Goal: Task Accomplishment & Management: Manage account settings

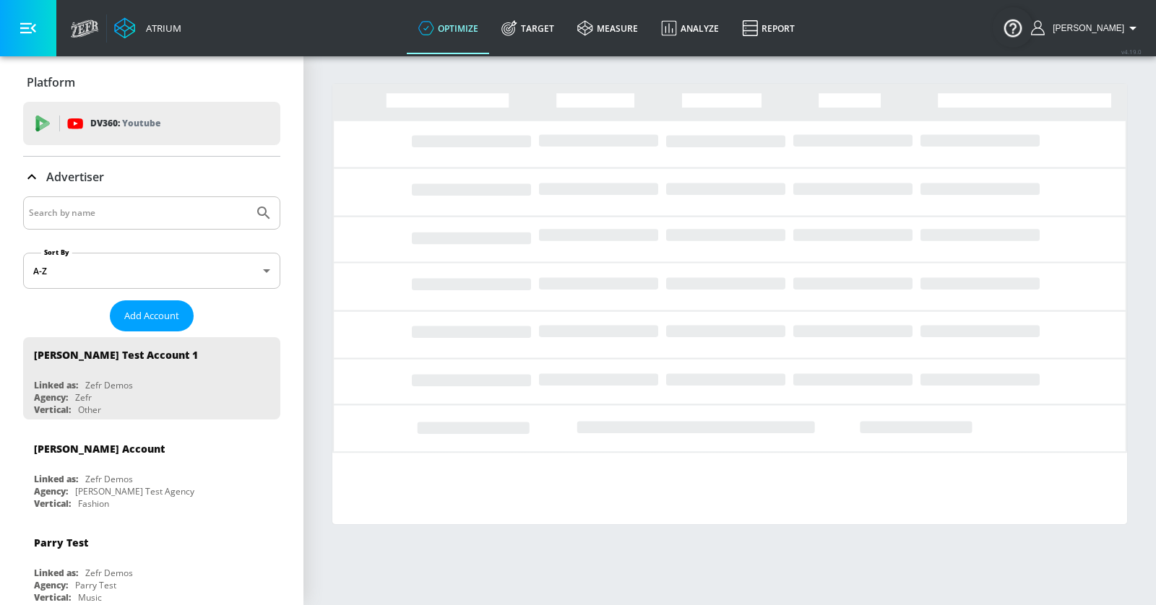
click at [140, 214] on input "Search by name" at bounding box center [138, 213] width 219 height 19
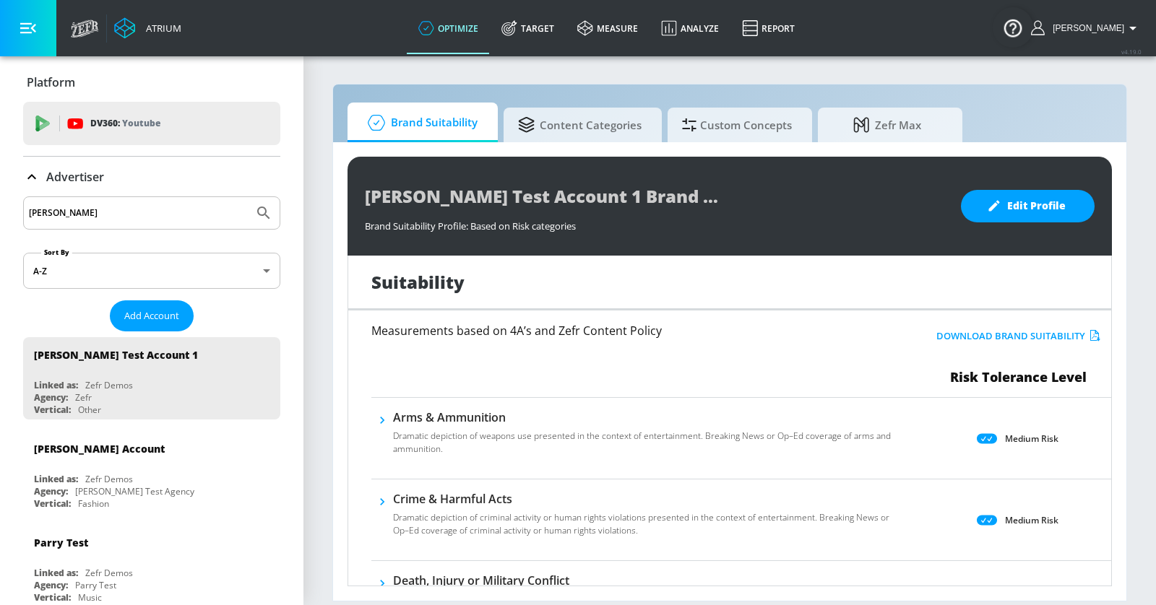
type input "[PERSON_NAME]"
click at [248, 197] on button "Submit Search" at bounding box center [264, 213] width 32 height 32
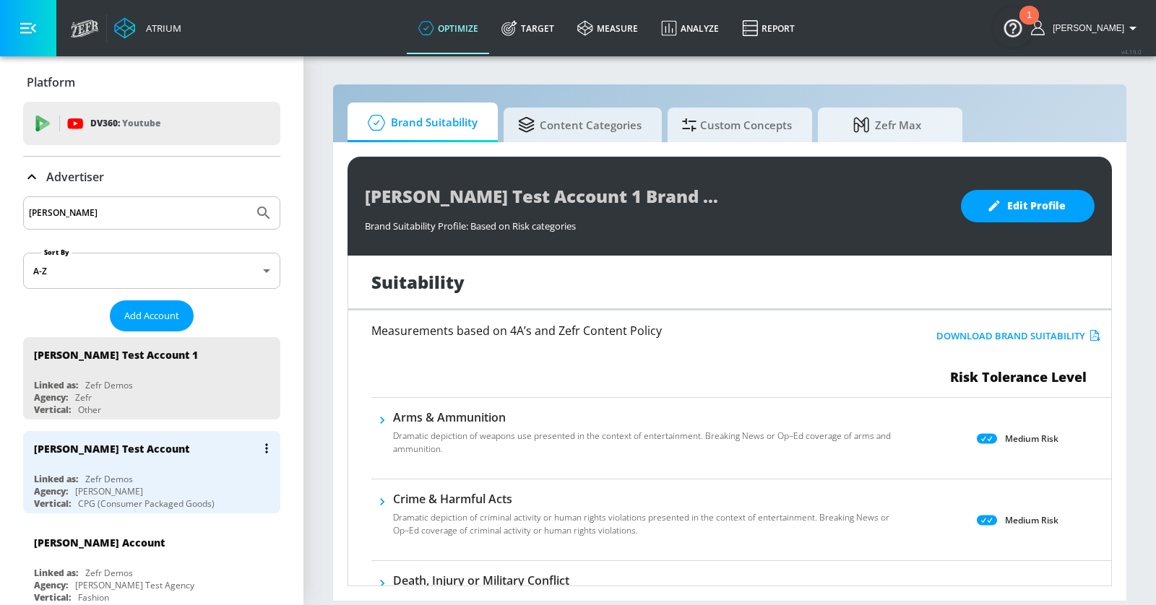
click at [174, 488] on div "Agency: [PERSON_NAME]" at bounding box center [155, 491] width 243 height 12
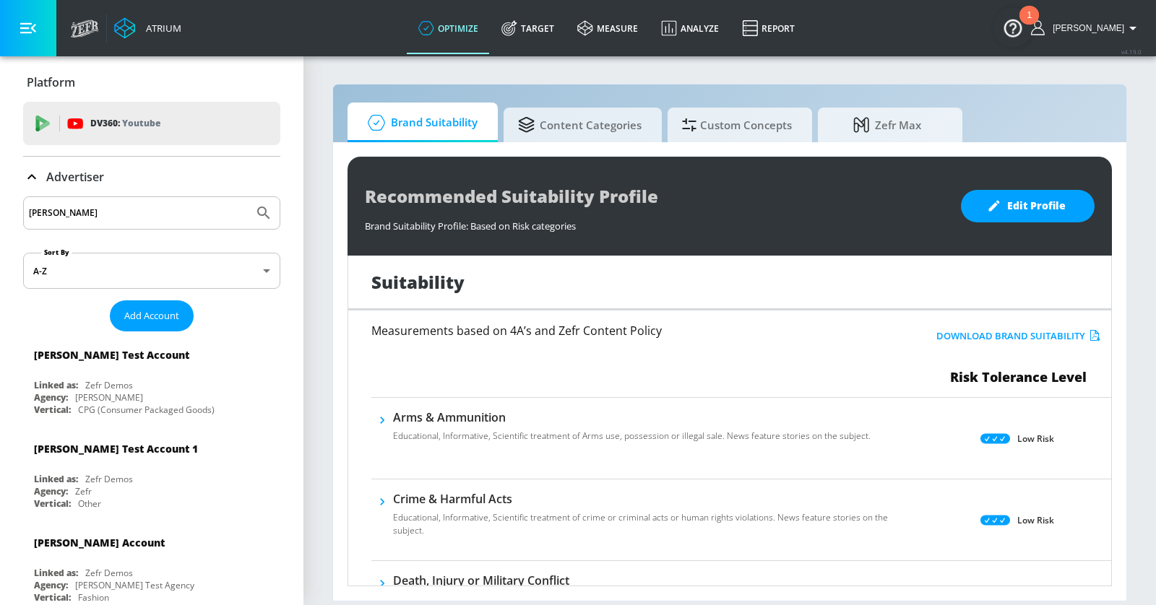
click at [35, 33] on icon "button" at bounding box center [28, 28] width 16 height 16
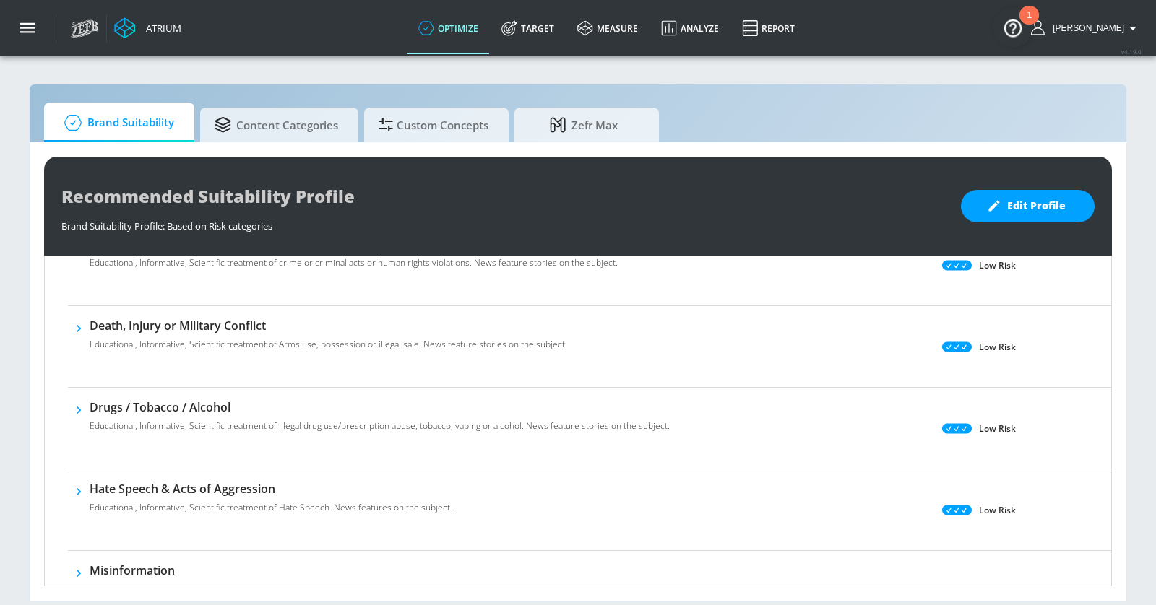
scroll to position [291, 0]
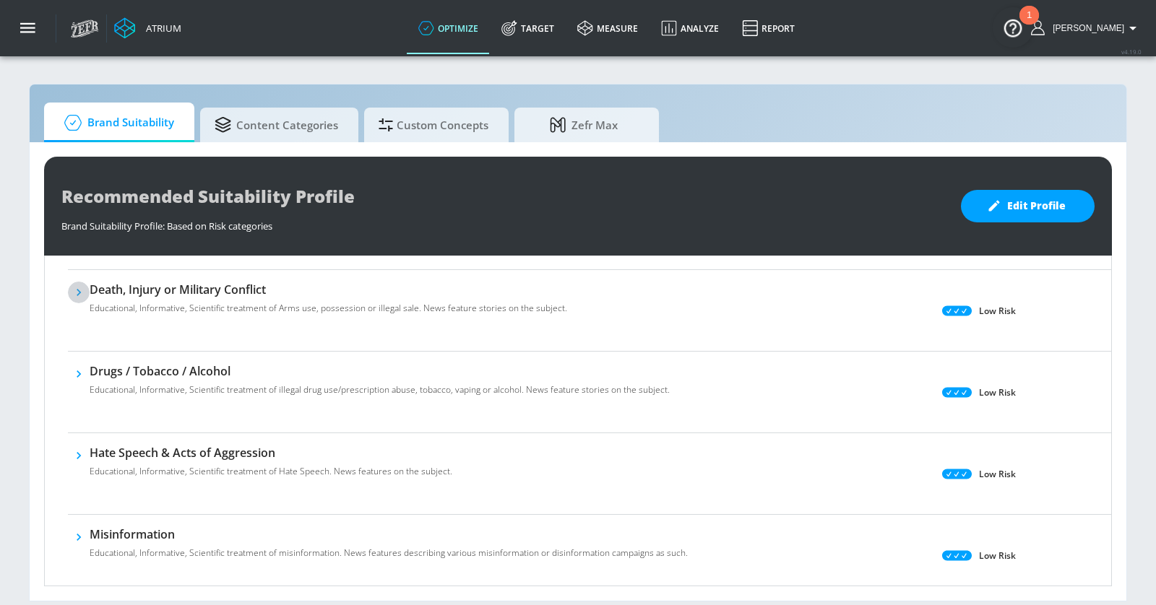
click at [77, 289] on icon "button" at bounding box center [79, 292] width 4 height 7
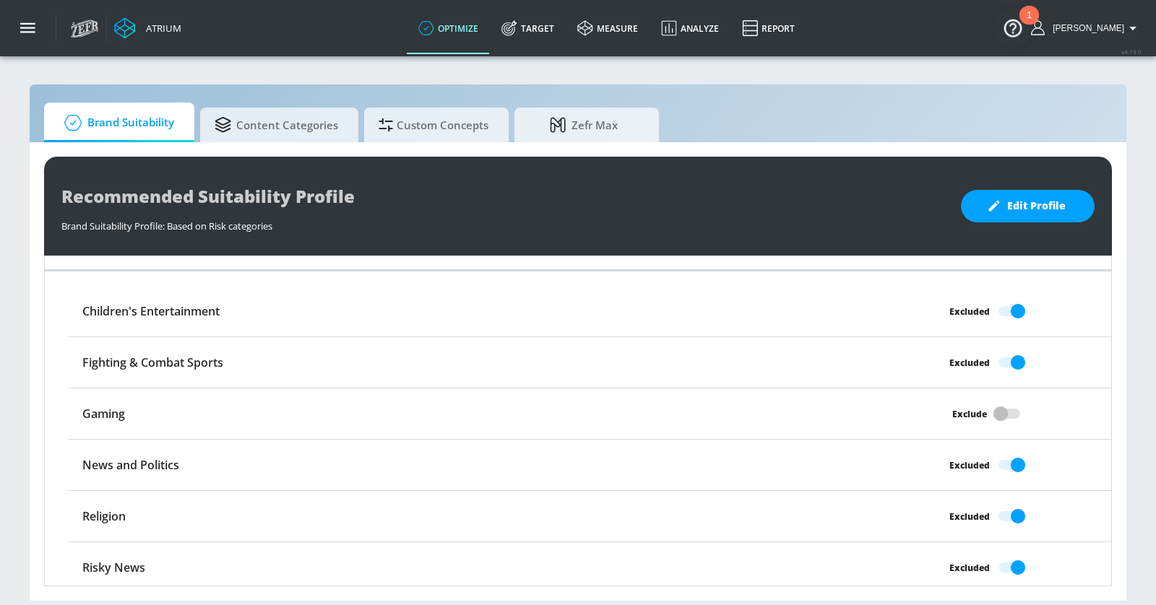
scroll to position [1701, 0]
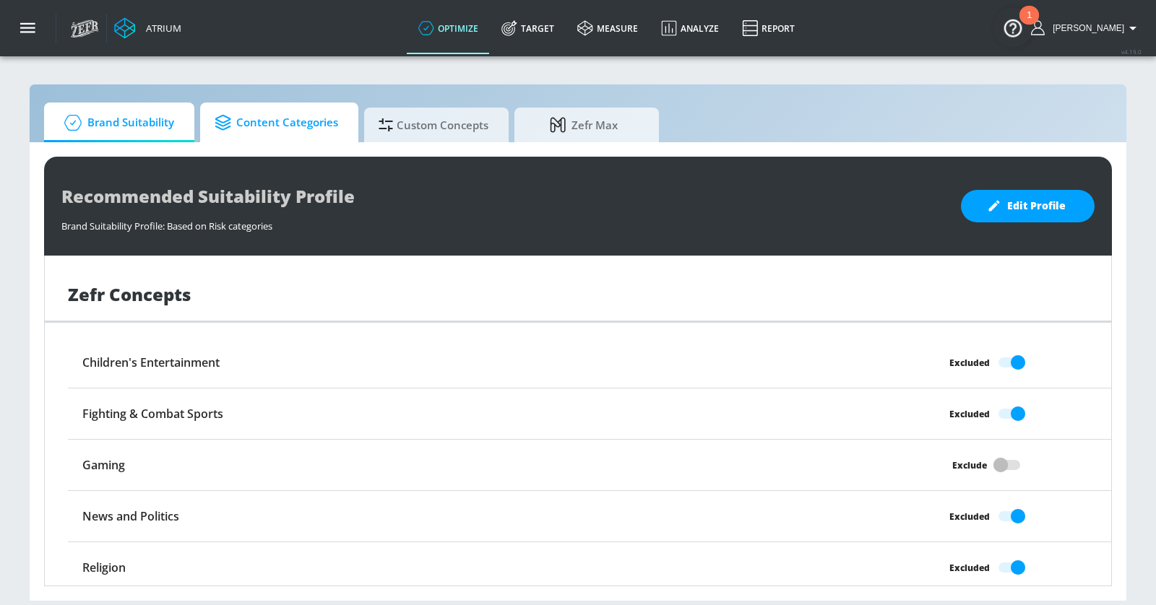
click at [299, 122] on span "Content Categories" at bounding box center [277, 122] width 124 height 35
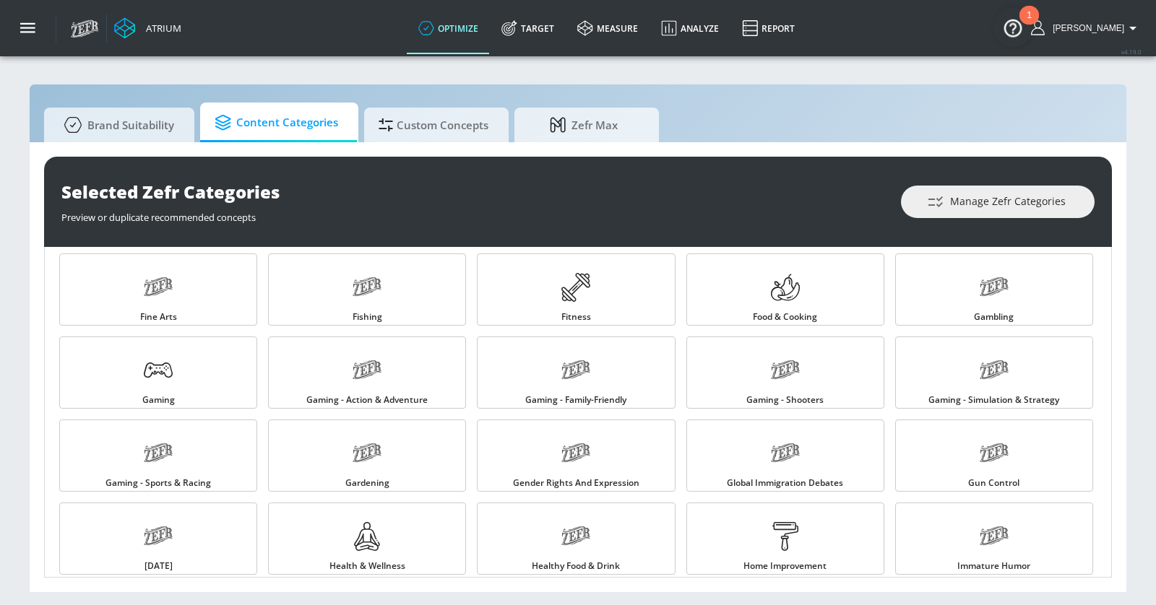
scroll to position [517, 0]
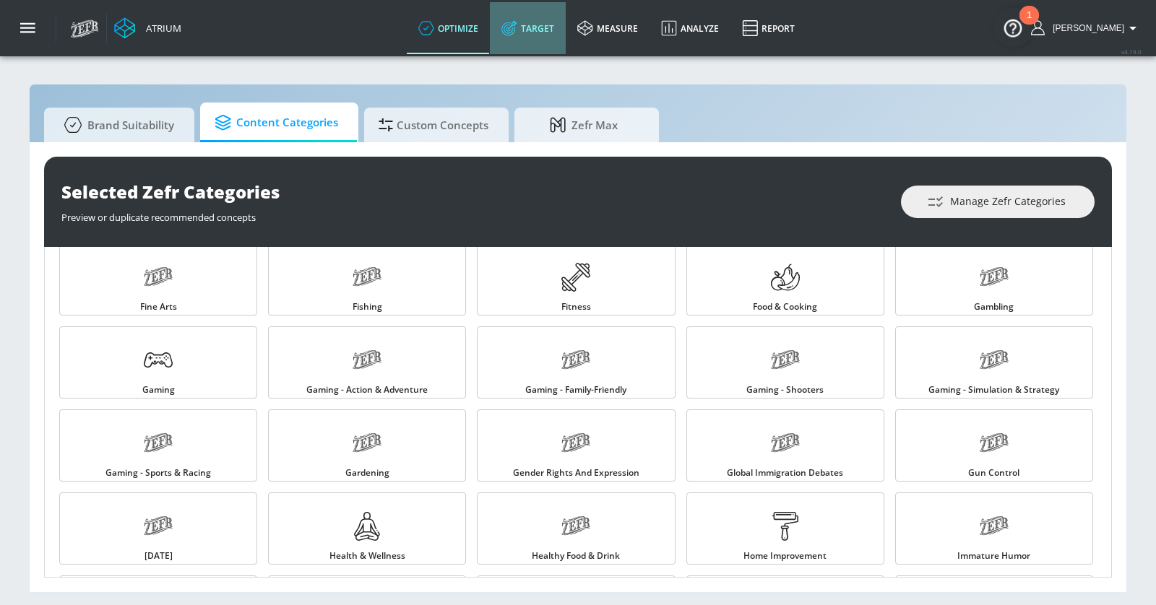
click at [552, 26] on link "Target" at bounding box center [528, 28] width 76 height 52
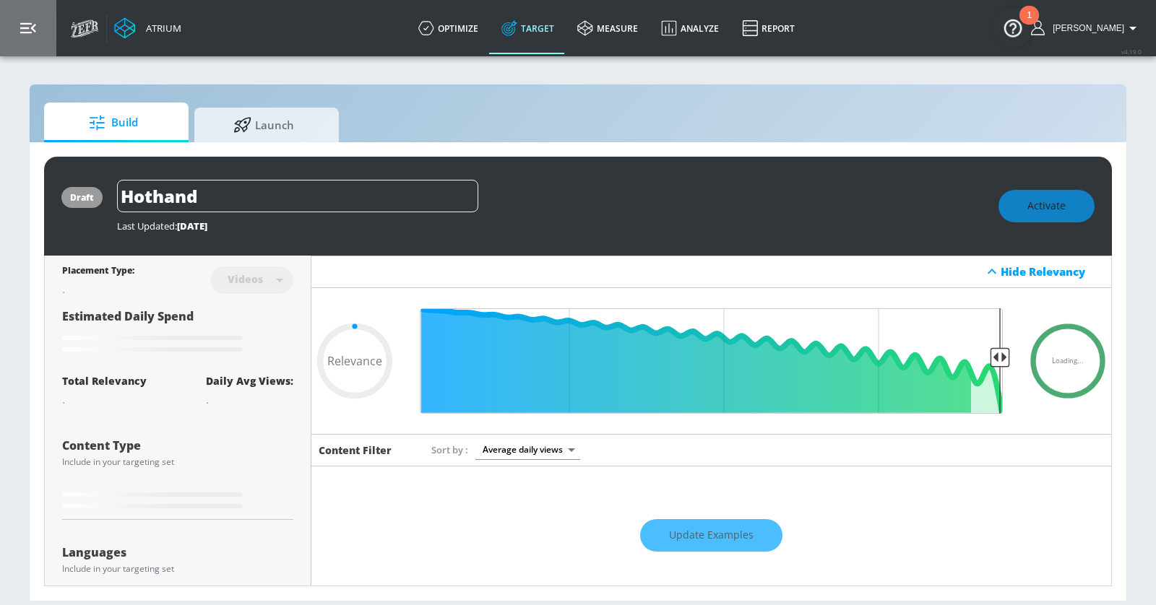
click at [3, 15] on button "button" at bounding box center [28, 28] width 56 height 56
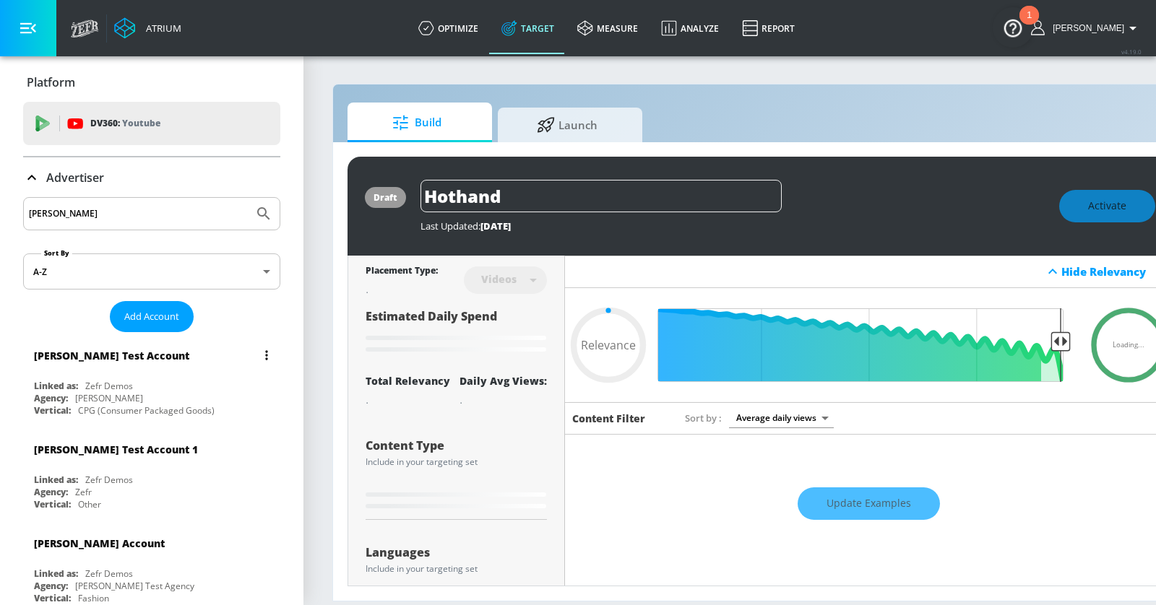
scroll to position [3, 0]
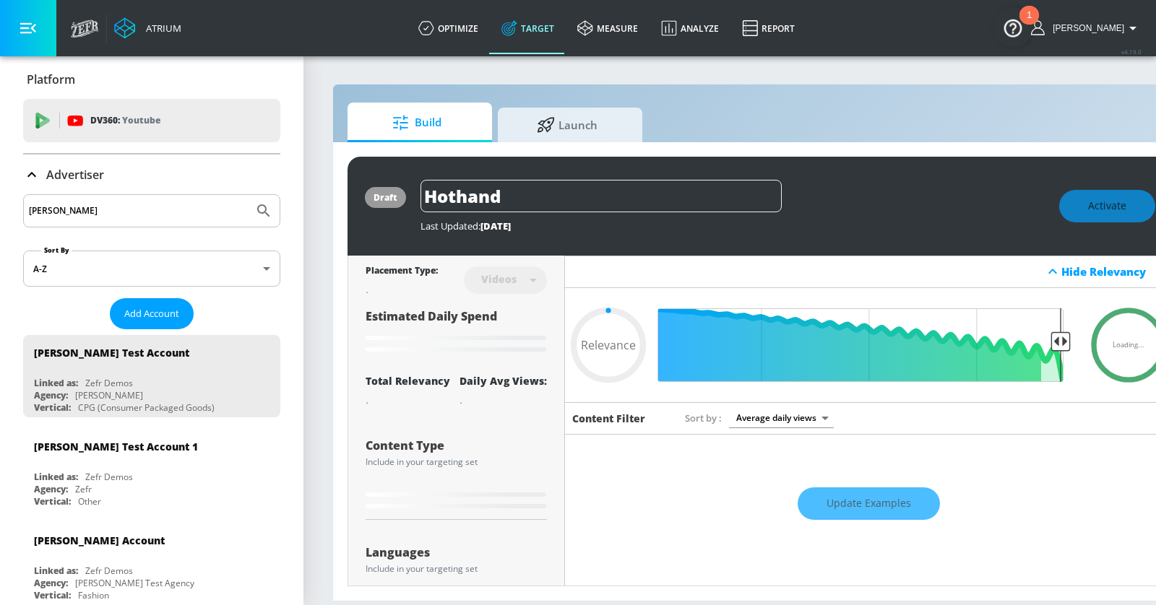
click at [41, 173] on div "Advertiser" at bounding box center [63, 174] width 81 height 17
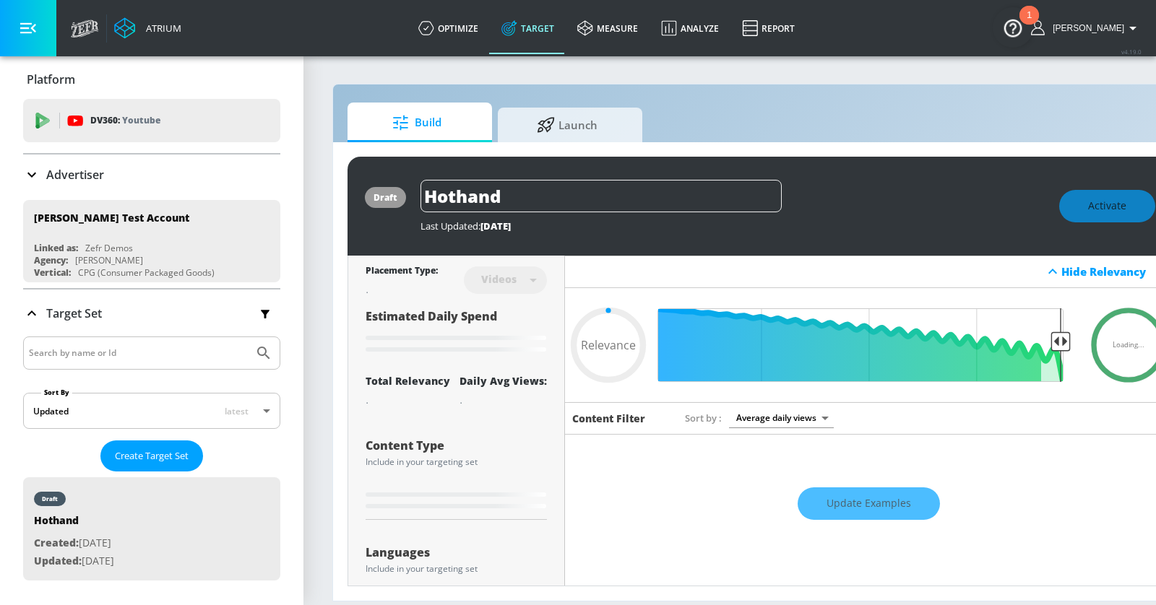
type input "0.6"
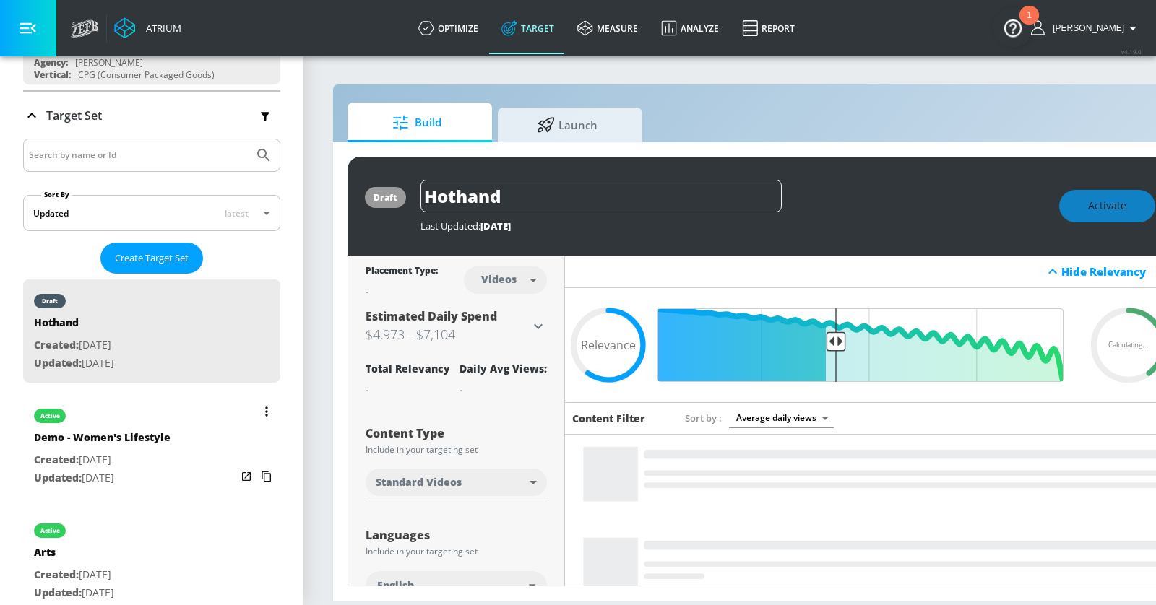
scroll to position [215, 0]
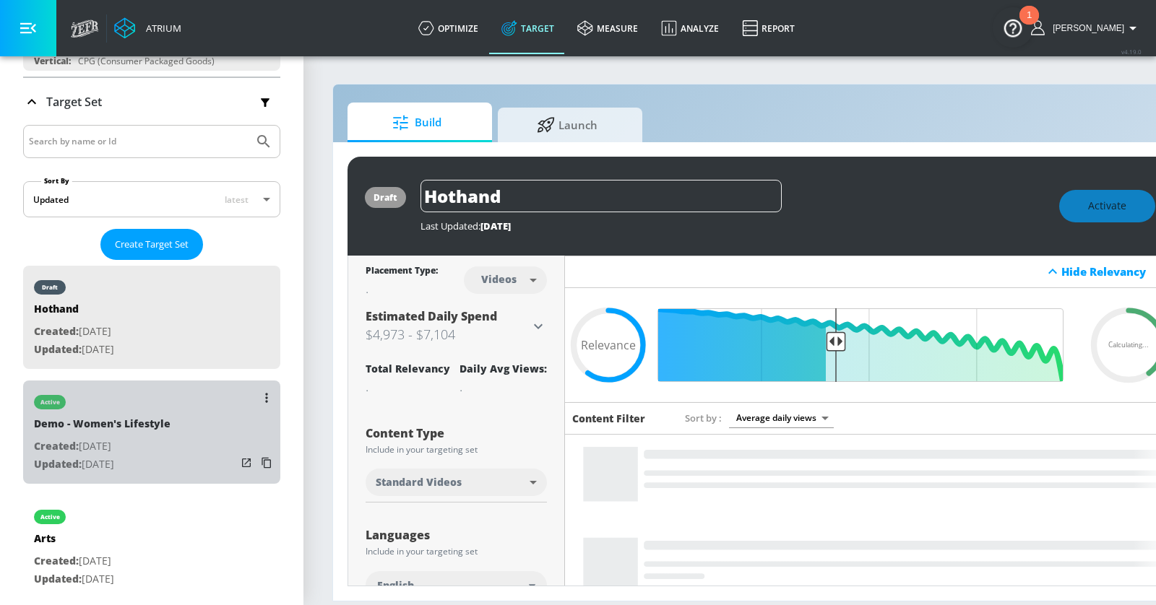
click at [202, 459] on div "active Demo - Women's Lifestyle Created: [DATE] Updated: [DATE]" at bounding box center [151, 432] width 257 height 103
type input "Demo - Women's Lifestyle"
type input "channels"
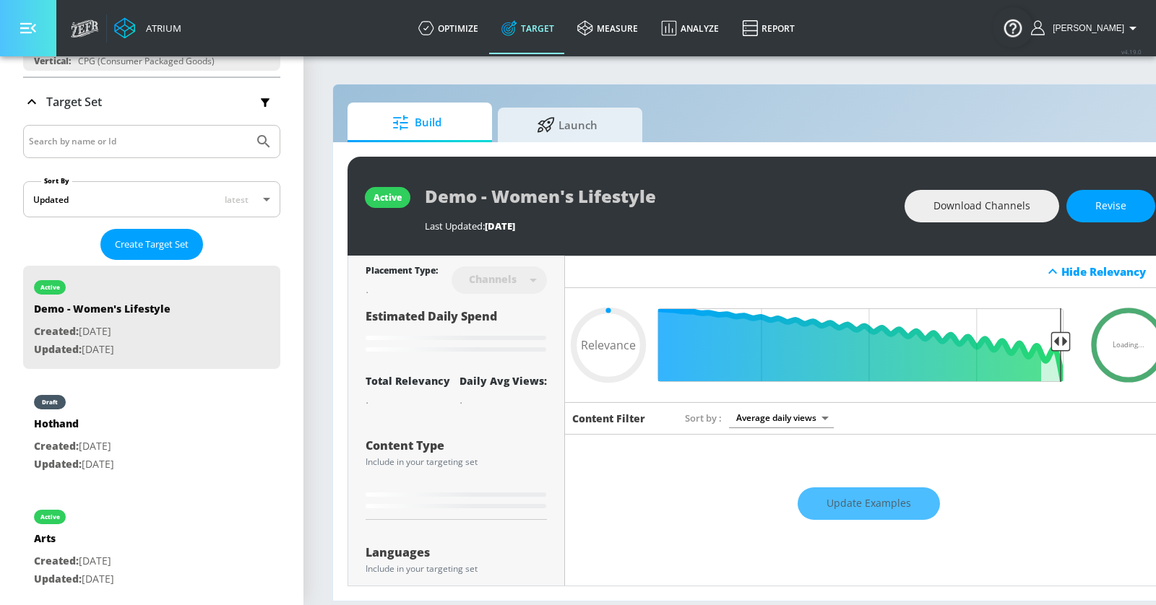
click at [33, 35] on icon "button" at bounding box center [28, 28] width 16 height 16
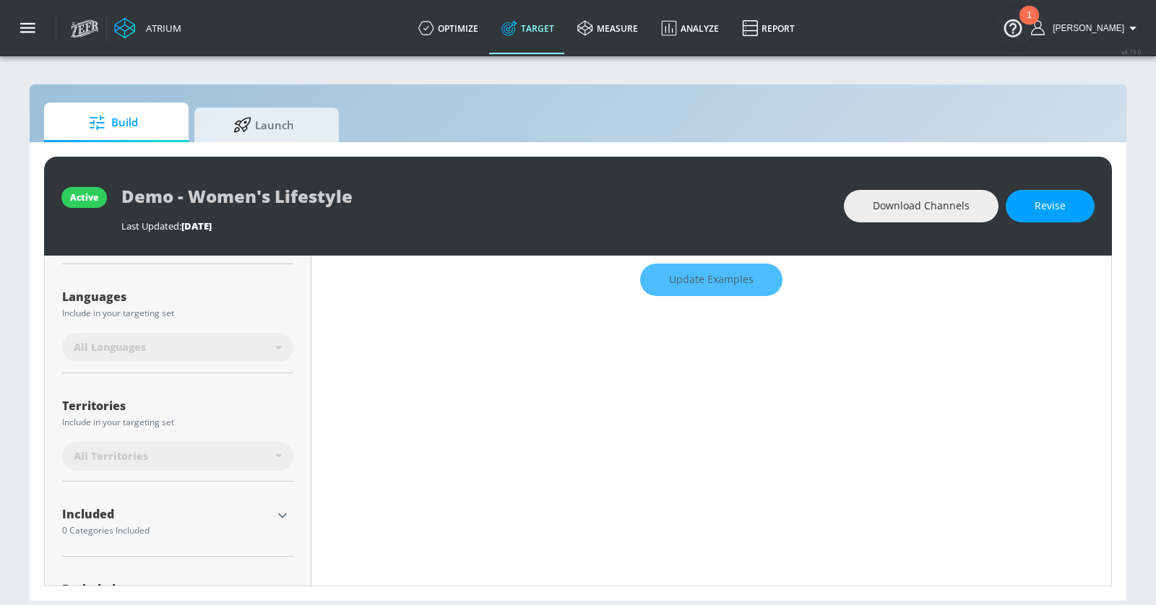
scroll to position [311, 0]
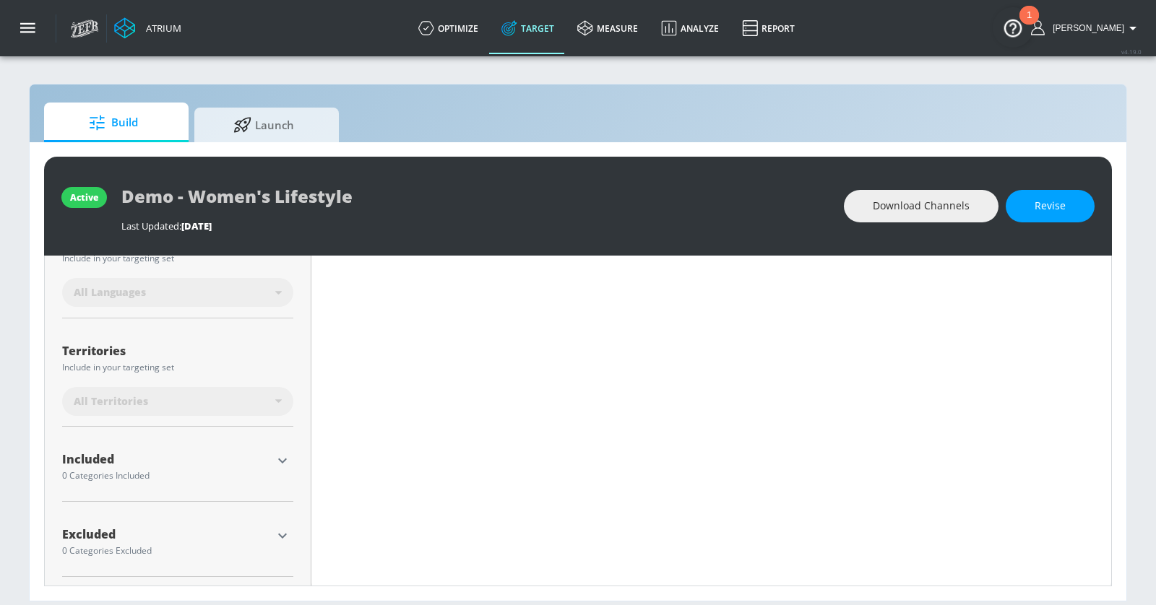
click at [281, 459] on icon "button" at bounding box center [282, 461] width 9 height 5
click at [156, 558] on div "Show Available Categories" at bounding box center [177, 554] width 231 height 14
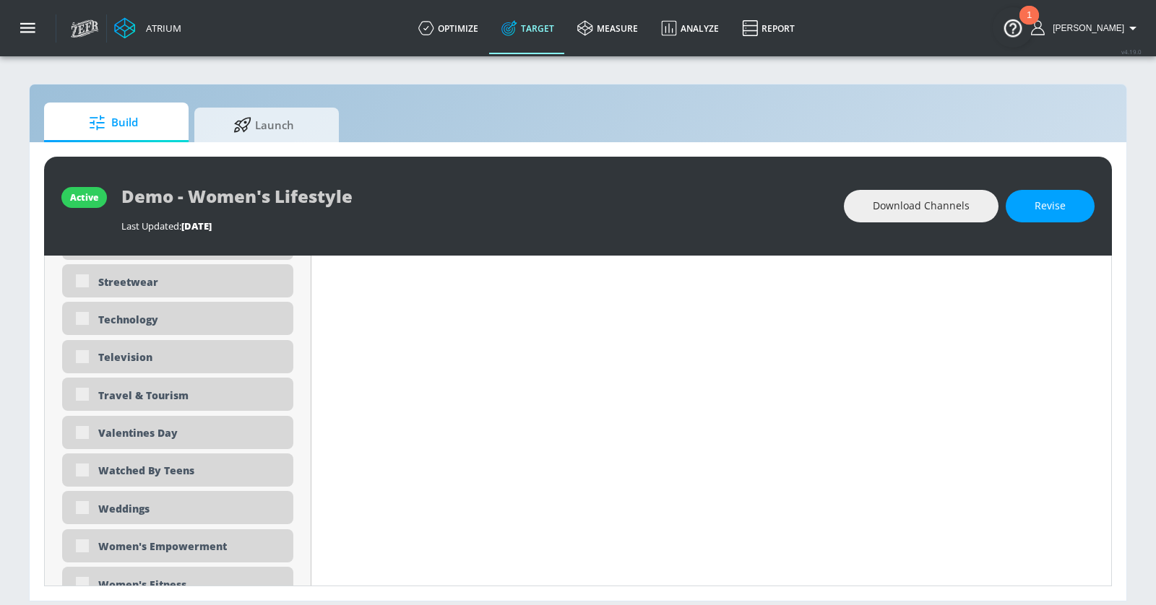
scroll to position [4546, 0]
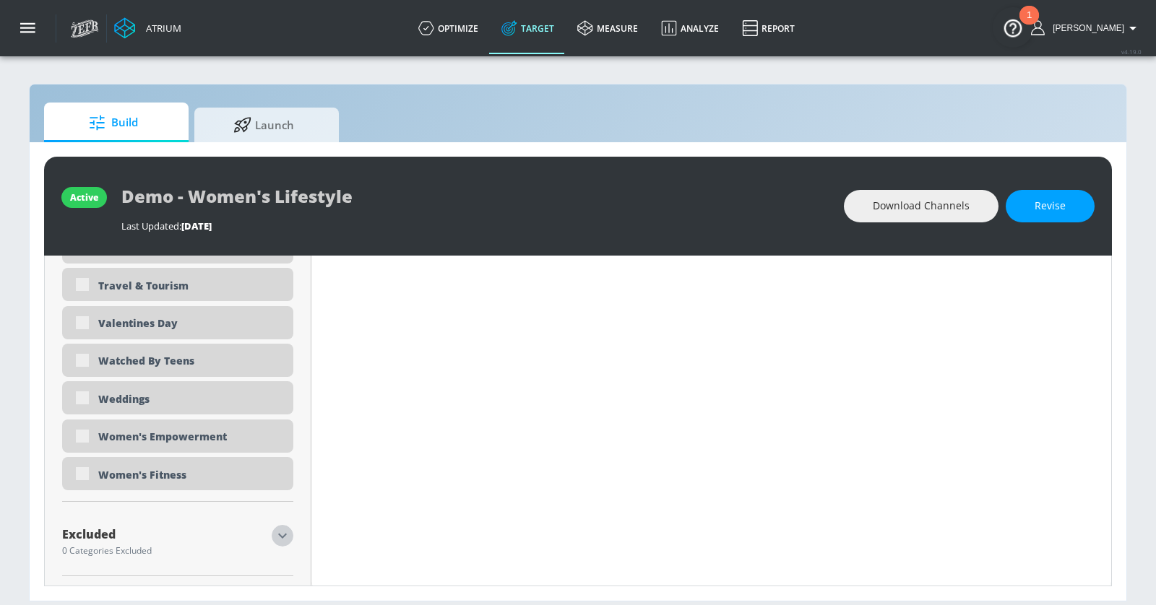
click at [285, 535] on icon "button" at bounding box center [282, 535] width 17 height 17
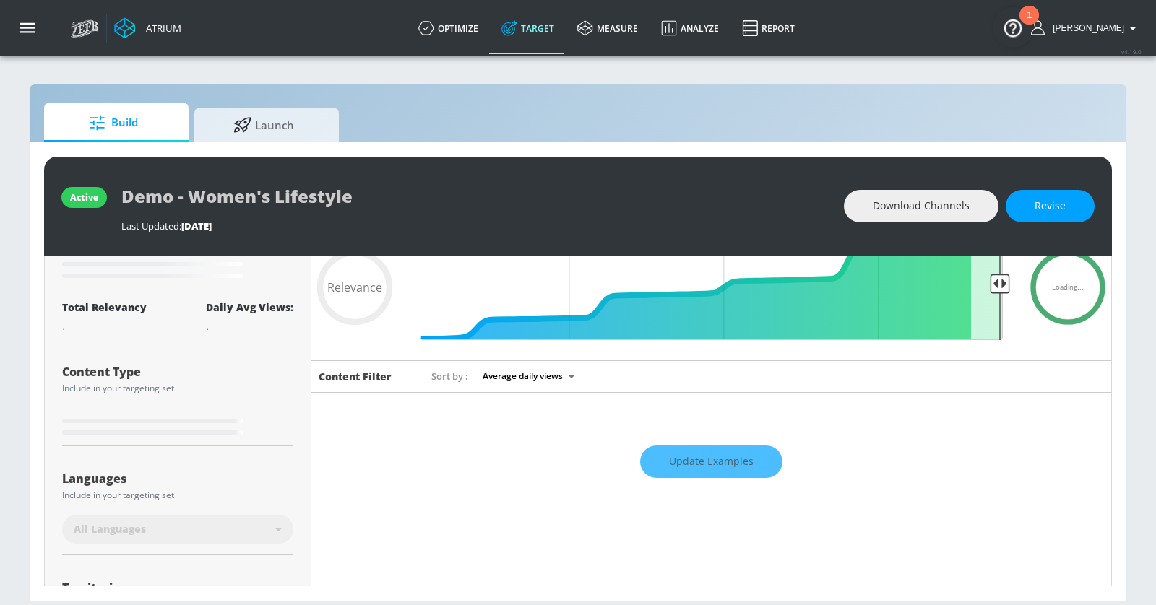
scroll to position [0, 0]
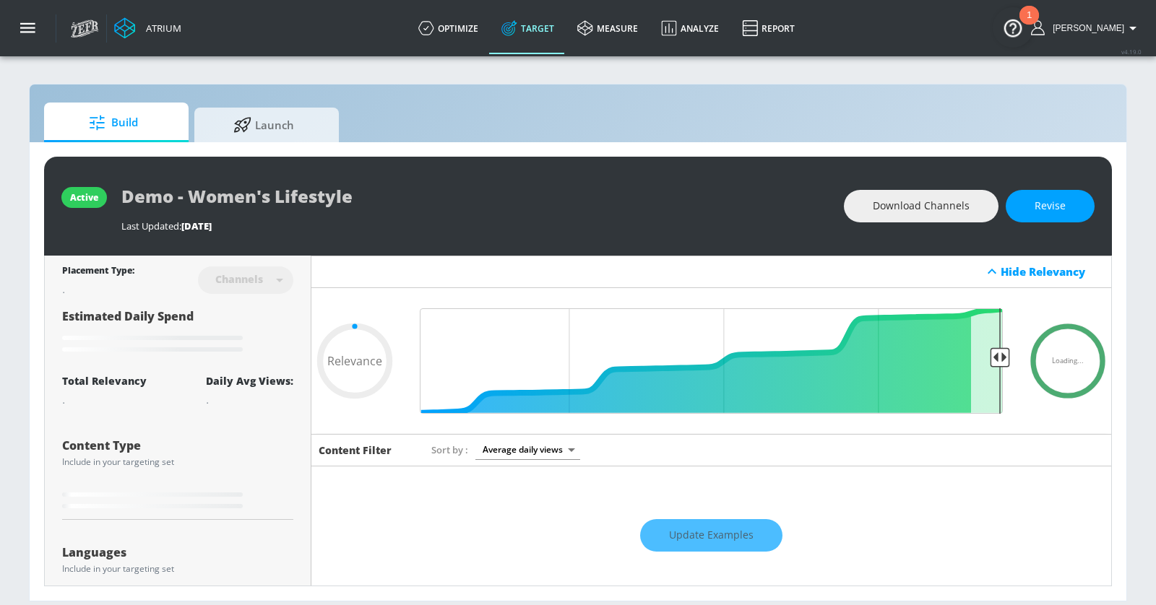
type input "0.75"
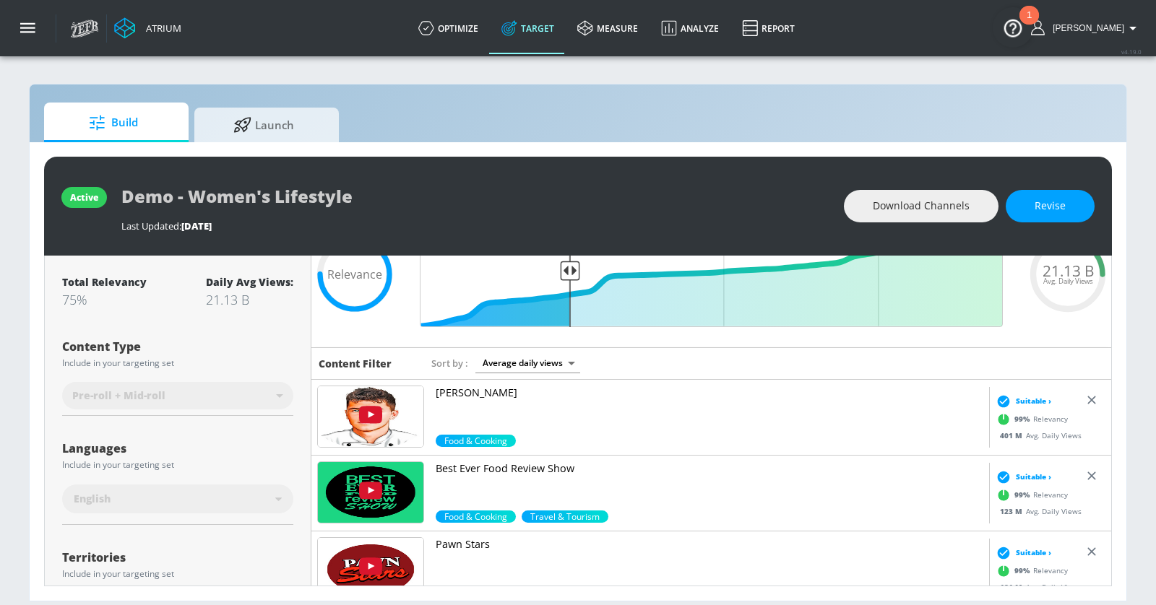
scroll to position [73, 0]
